Goal: Information Seeking & Learning: Learn about a topic

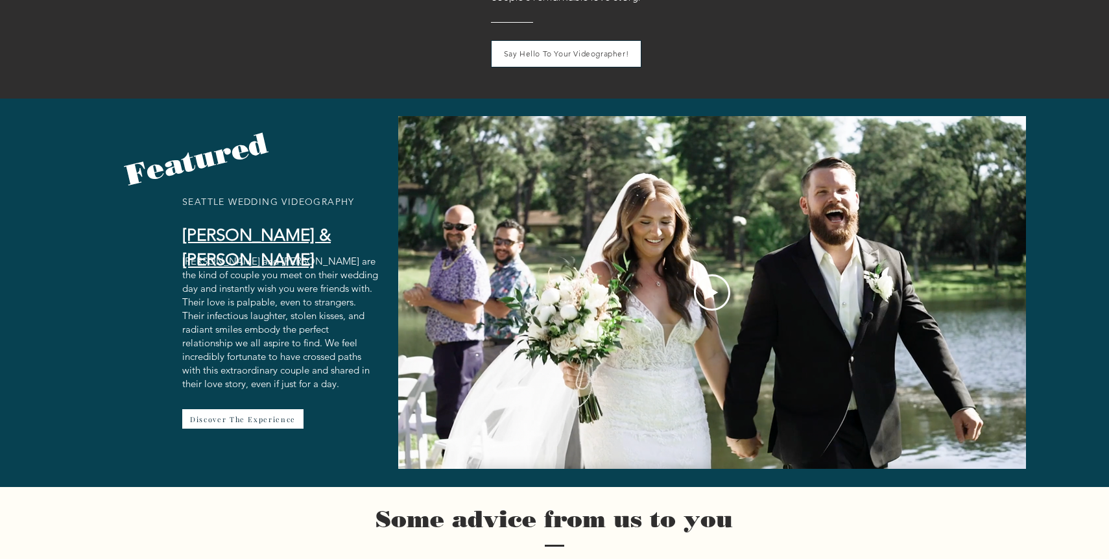
scroll to position [1919, 0]
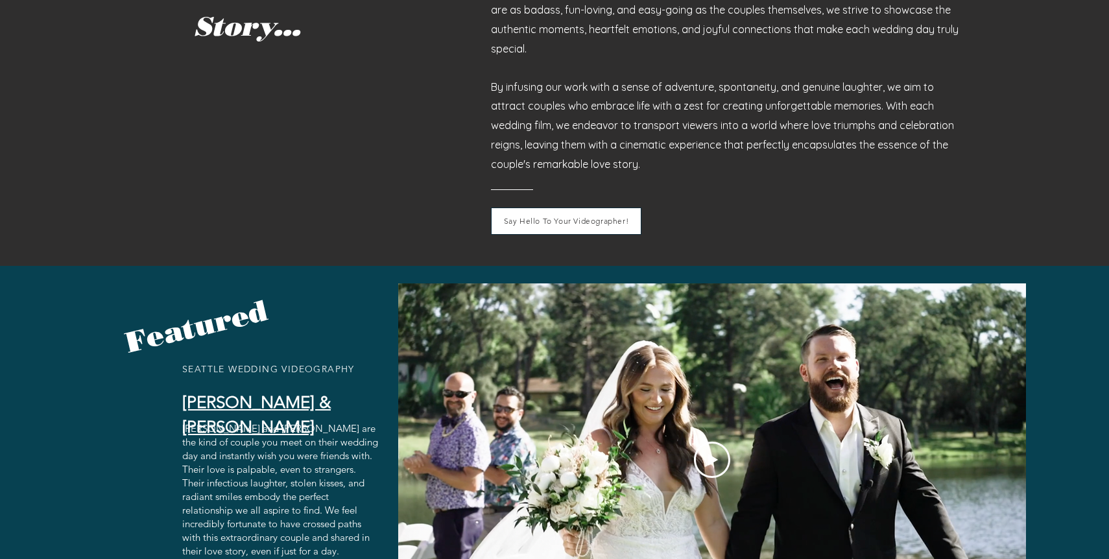
click at [822, 404] on div "Play Video" at bounding box center [712, 459] width 628 height 353
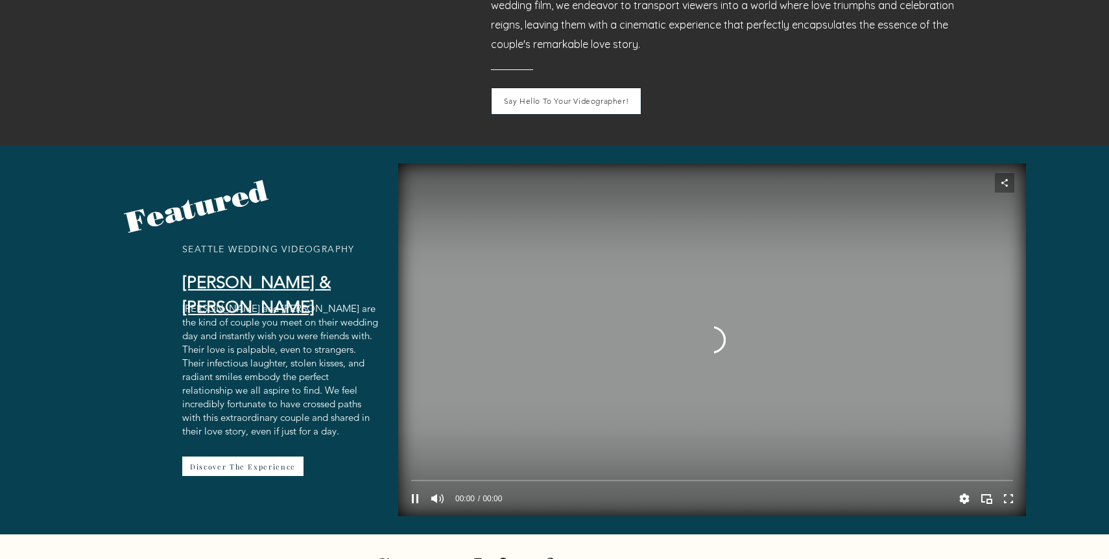
scroll to position [2039, 0]
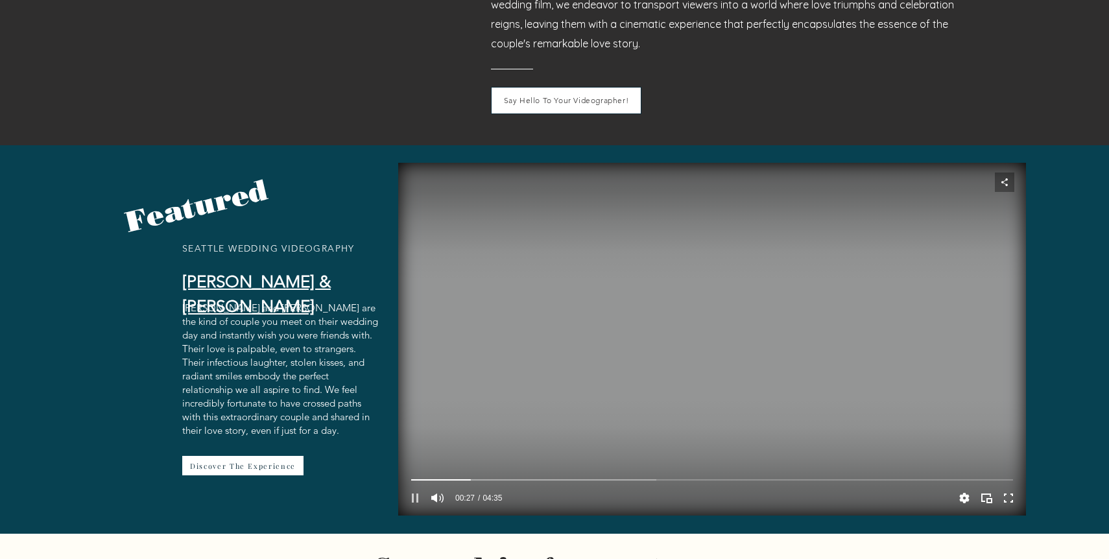
click at [412, 493] on icon "Pause" at bounding box center [415, 497] width 6 height 9
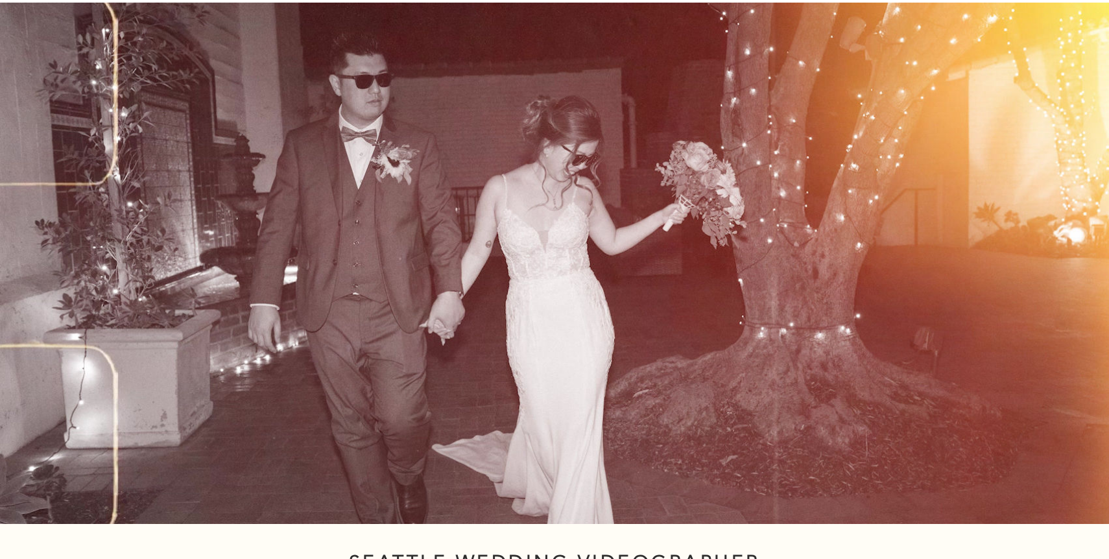
scroll to position [0, 0]
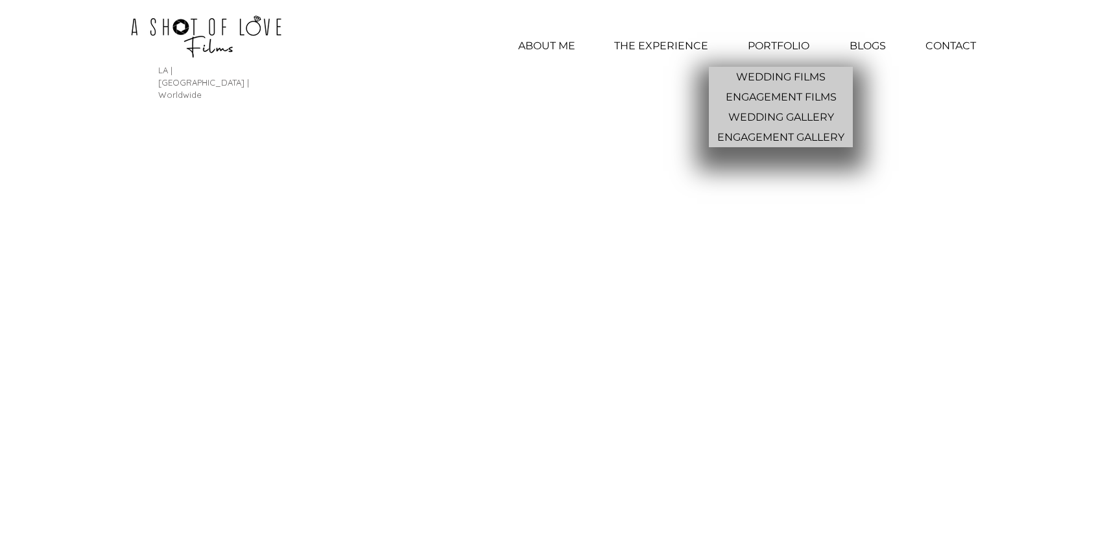
click at [768, 40] on p "PORTFOLIO" at bounding box center [778, 46] width 75 height 32
click at [769, 75] on p "WEDDING FILMS" at bounding box center [781, 77] width 100 height 20
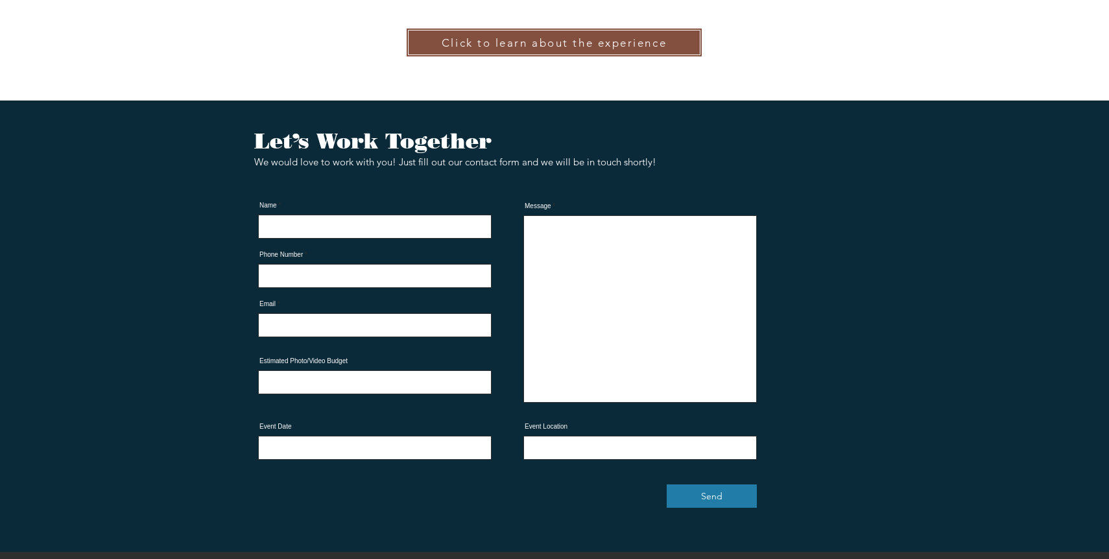
scroll to position [4572, 0]
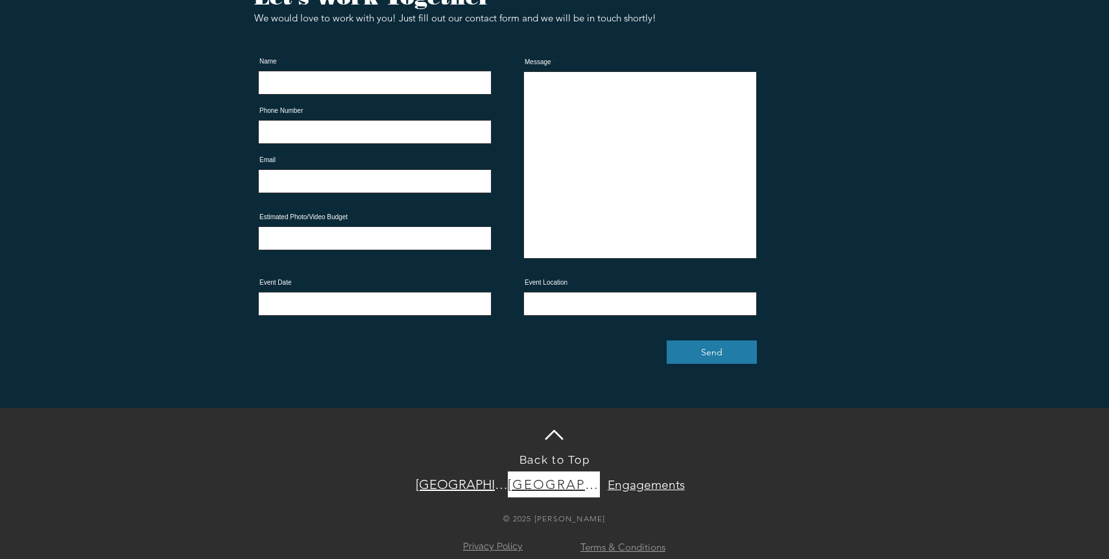
click at [563, 477] on span "[GEOGRAPHIC_DATA]" at bounding box center [554, 485] width 92 height 16
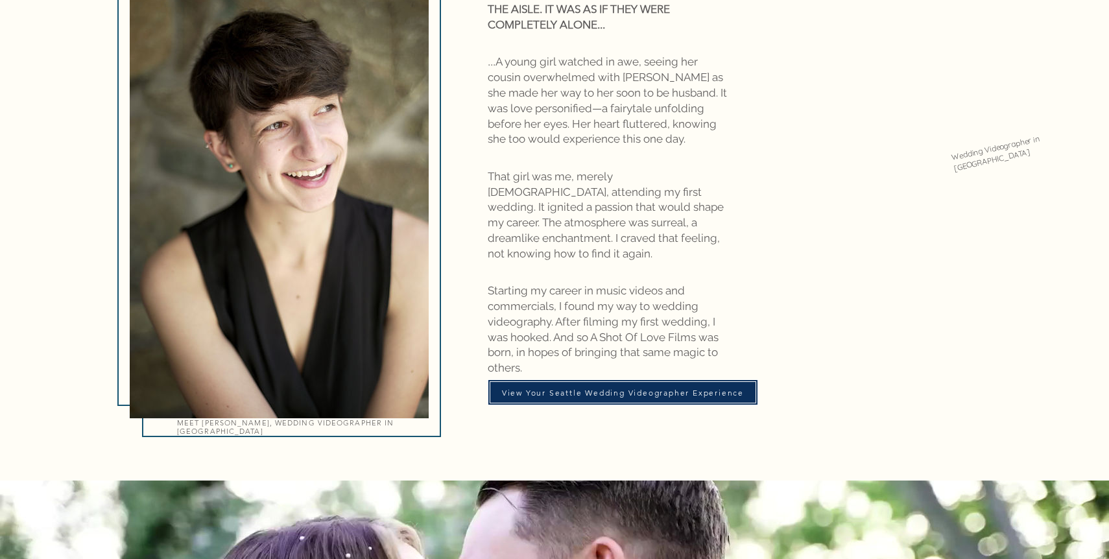
scroll to position [1017, 0]
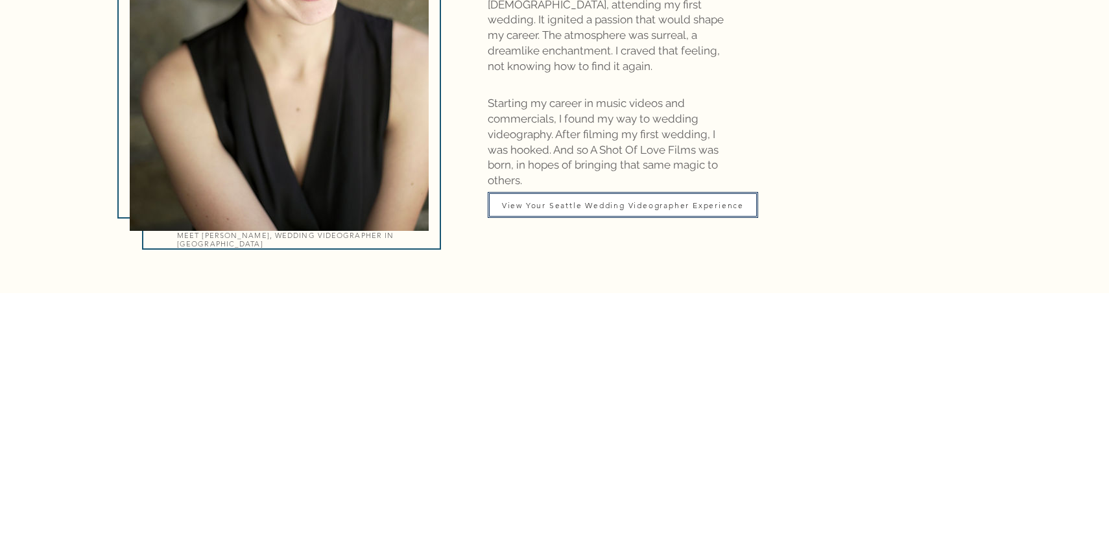
click at [600, 200] on span "View Your Seattle Wedding Videographer Experience" at bounding box center [623, 205] width 242 height 10
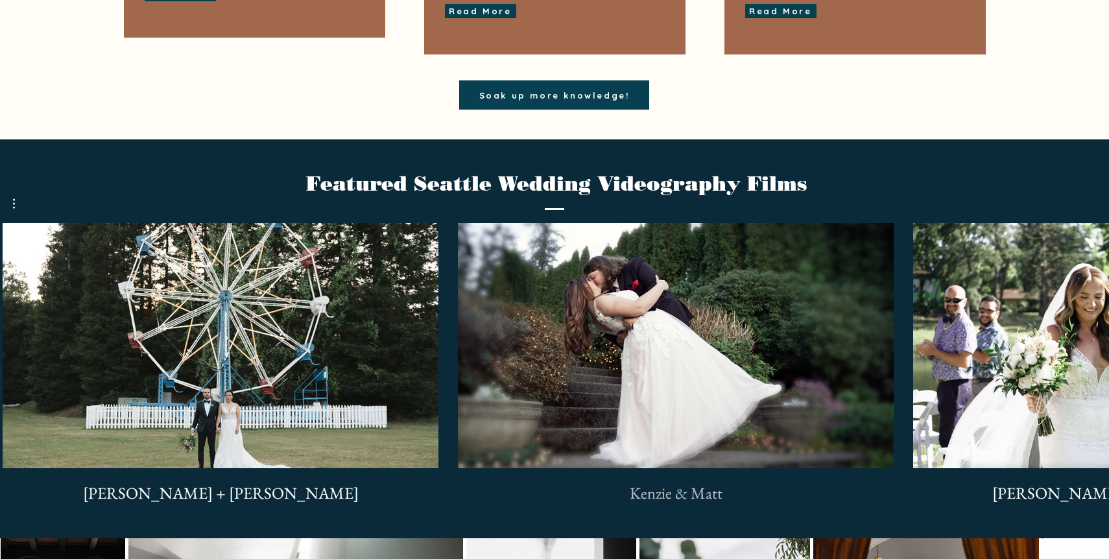
scroll to position [3139, 0]
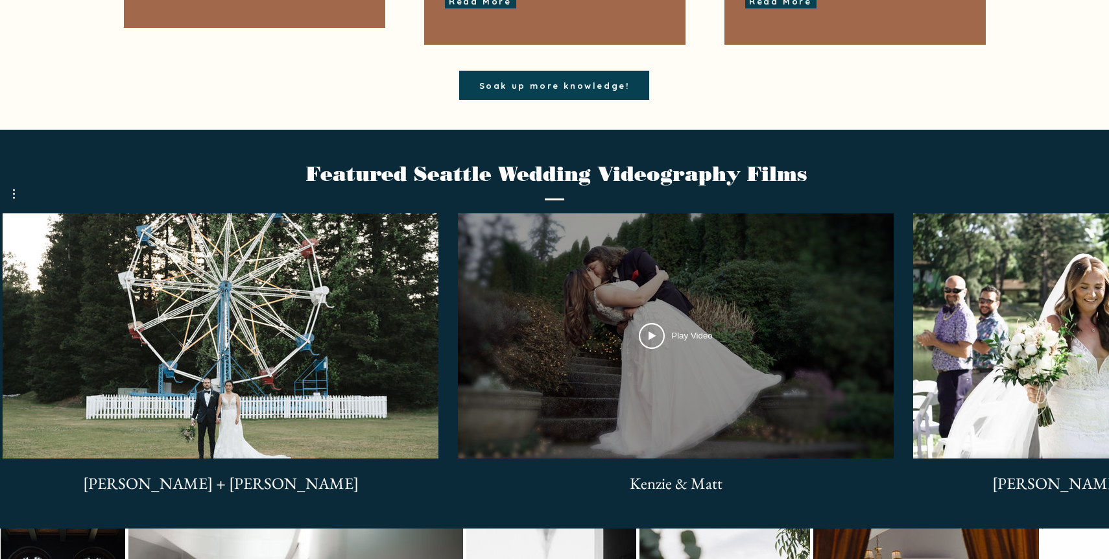
drag, startPoint x: 860, startPoint y: 350, endPoint x: 497, endPoint y: 351, distance: 362.5
click at [497, 351] on div "Play Video Play Video" at bounding box center [676, 335] width 436 height 245
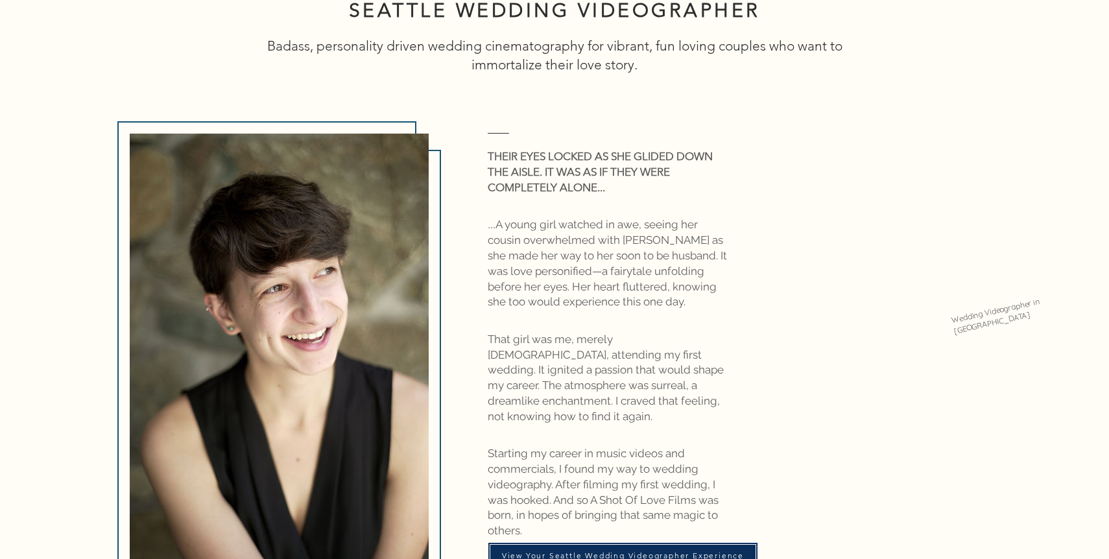
scroll to position [0, 0]
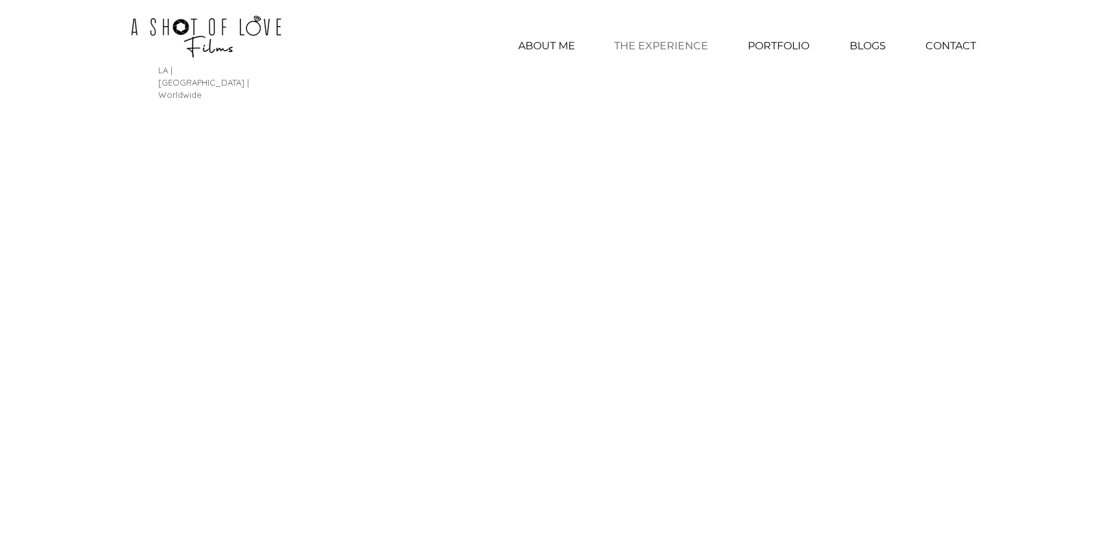
click at [624, 46] on p "THE EXPERIENCE" at bounding box center [661, 46] width 107 height 32
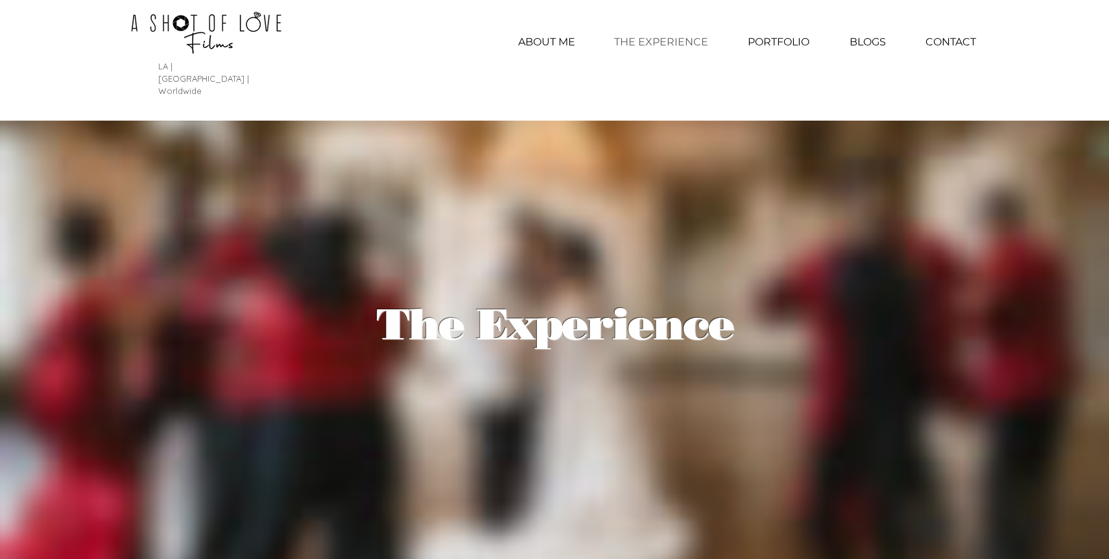
scroll to position [14, 0]
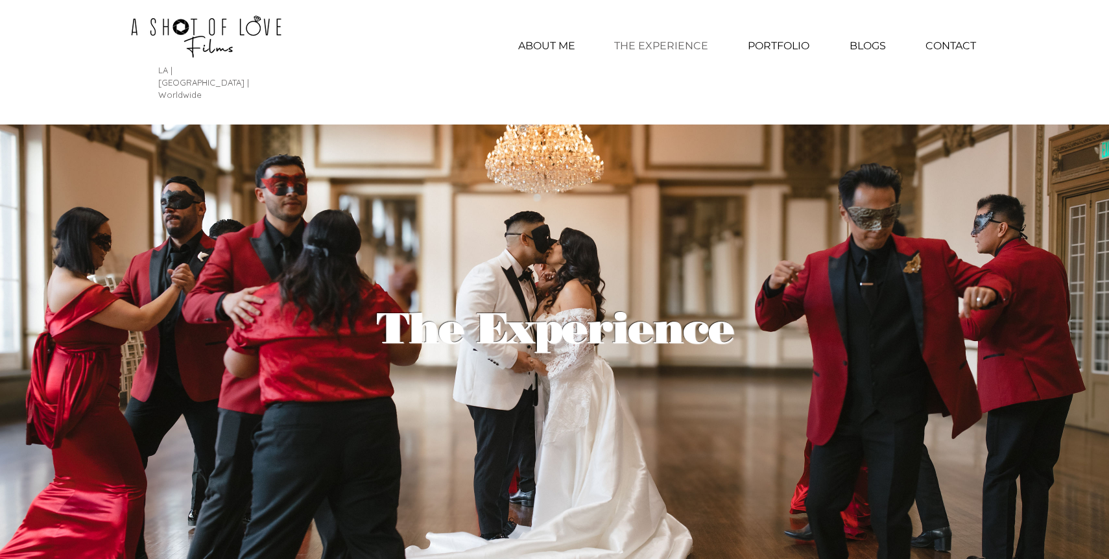
scroll to position [44, 0]
